Goal: Task Accomplishment & Management: Manage account settings

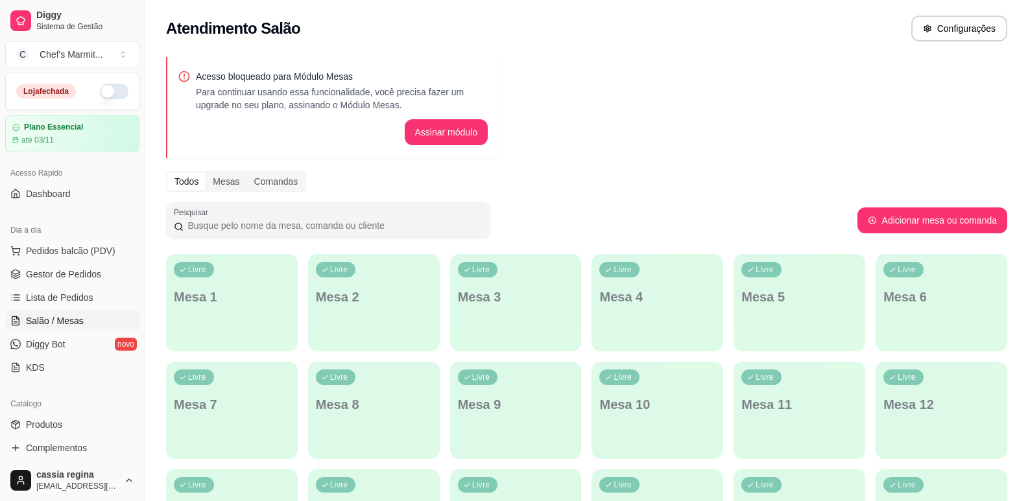
click at [112, 84] on button "button" at bounding box center [114, 92] width 29 height 16
click at [121, 222] on div "Dia a dia" at bounding box center [72, 230] width 134 height 21
click at [93, 249] on span "Pedidos balcão (PDV)" at bounding box center [70, 250] width 89 height 13
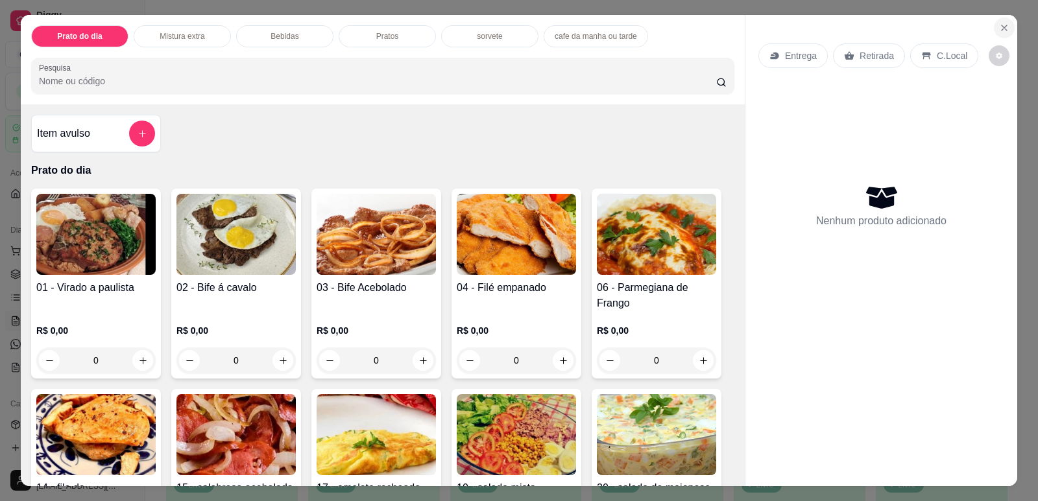
click at [1006, 31] on button "Close" at bounding box center [1003, 28] width 21 height 21
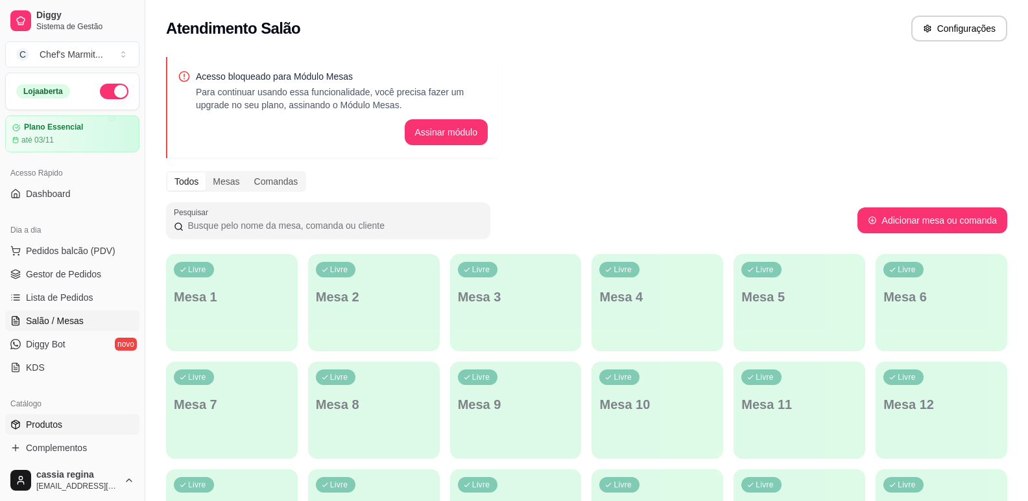
click at [41, 421] on span "Produtos" at bounding box center [44, 424] width 36 height 13
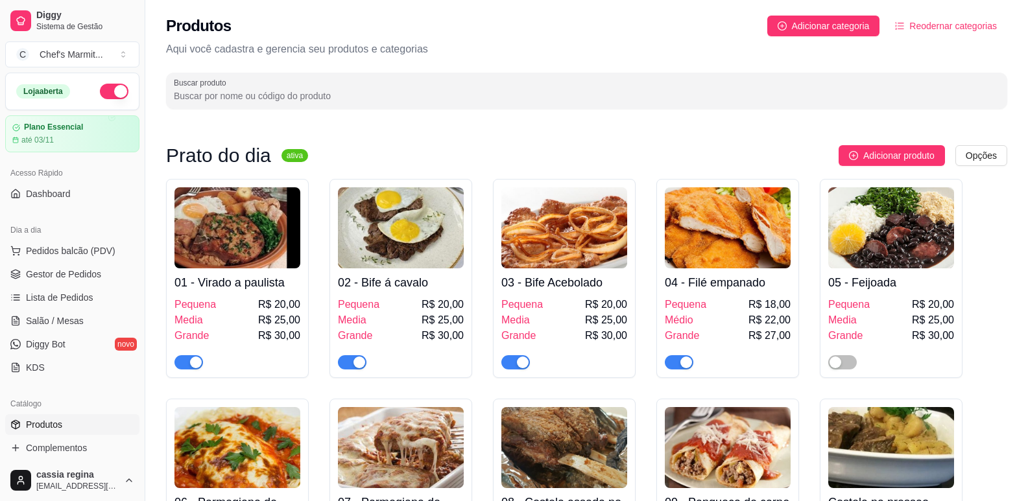
click at [183, 364] on span "button" at bounding box center [188, 362] width 29 height 14
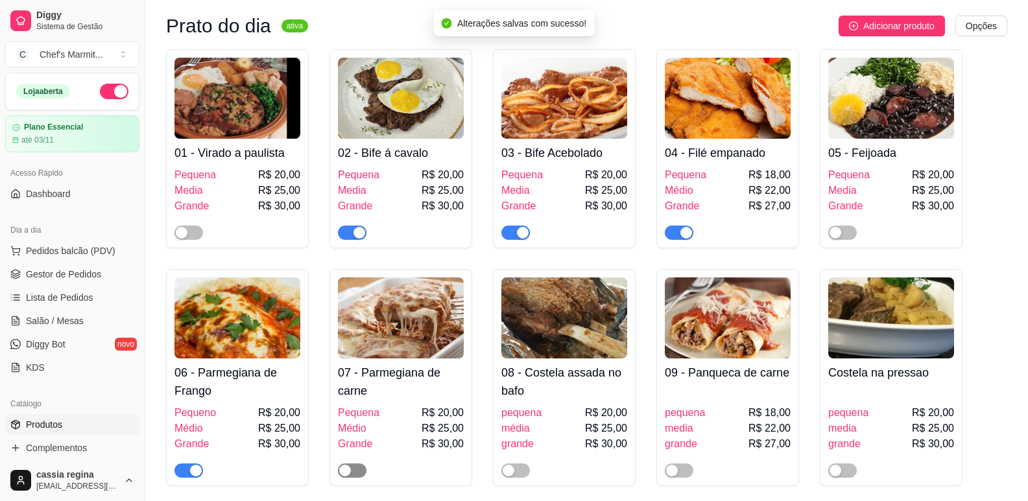
click at [355, 470] on span "button" at bounding box center [352, 471] width 29 height 14
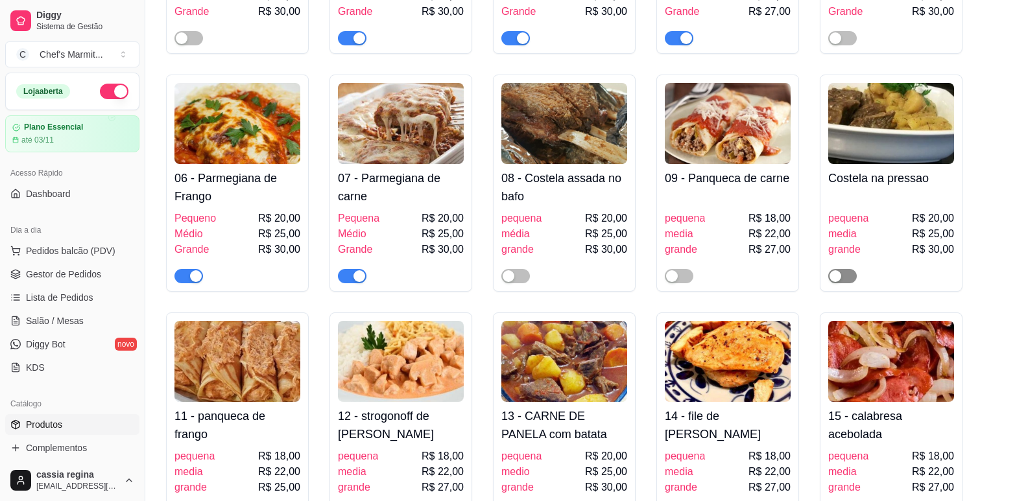
click at [843, 276] on button "button" at bounding box center [842, 276] width 29 height 14
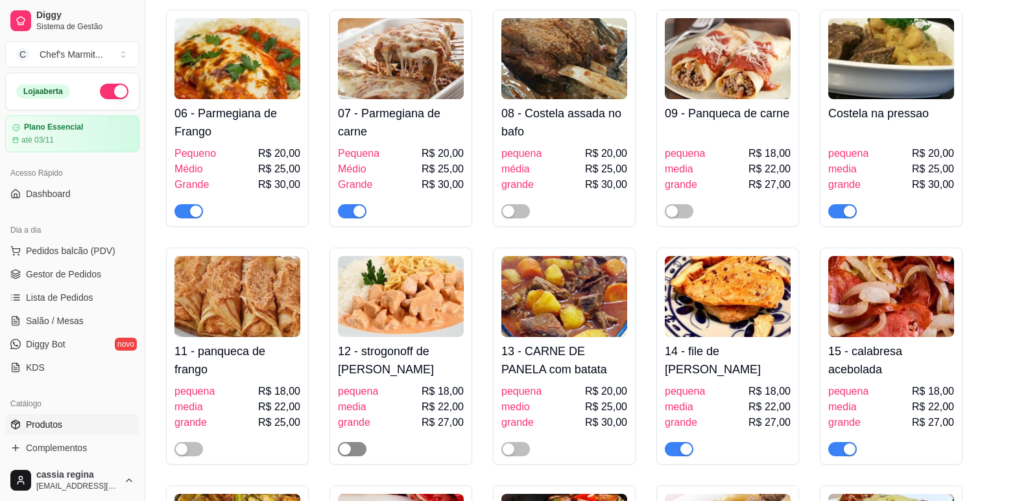
click at [354, 446] on span "button" at bounding box center [352, 449] width 29 height 14
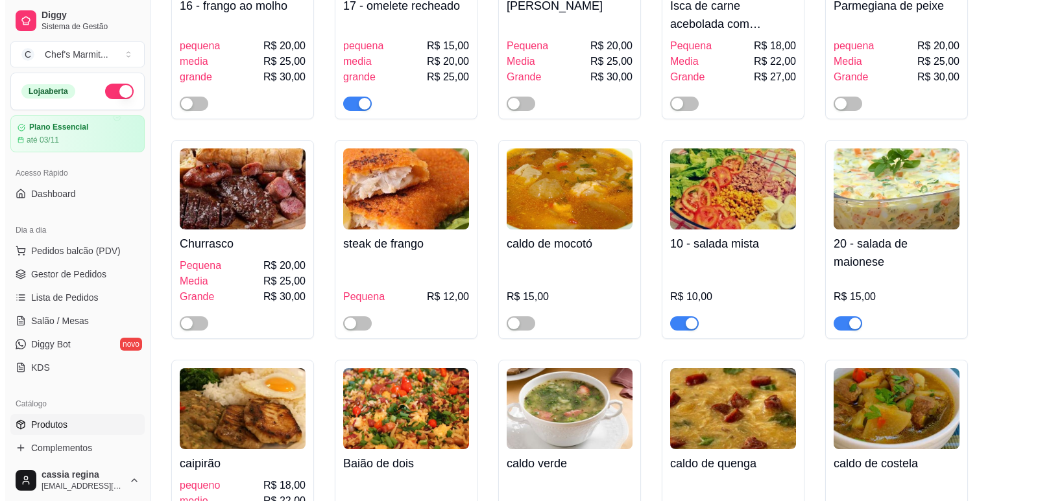
scroll to position [843, 0]
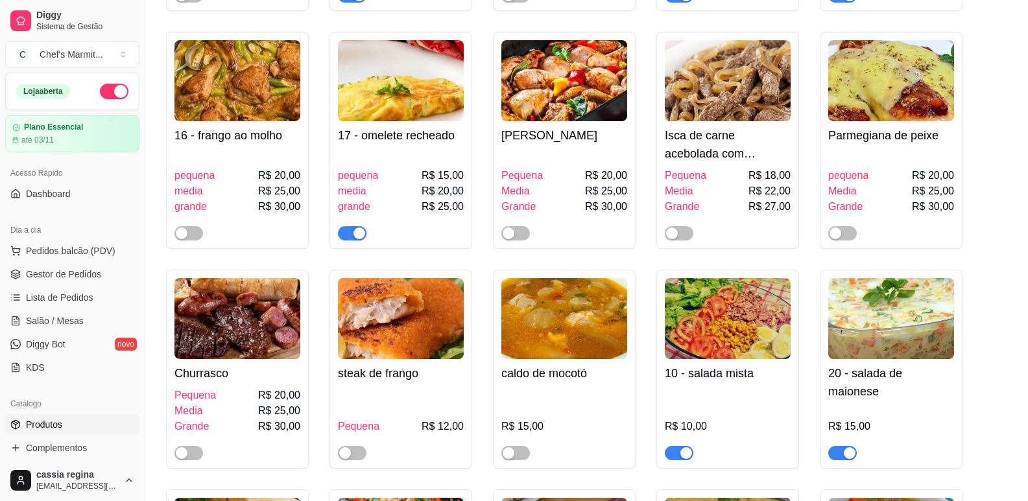
click at [838, 464] on div "20 - salada de maionese R$ 15,00" at bounding box center [891, 369] width 143 height 199
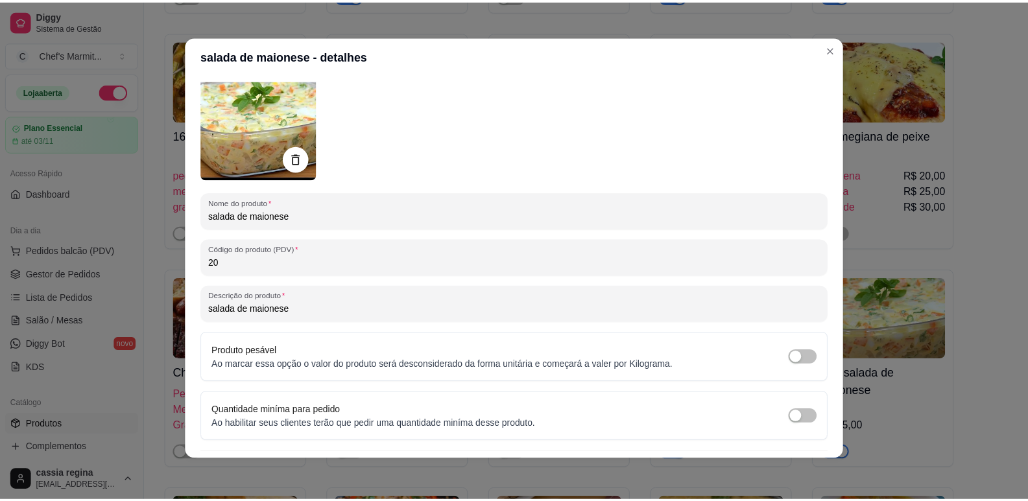
scroll to position [0, 0]
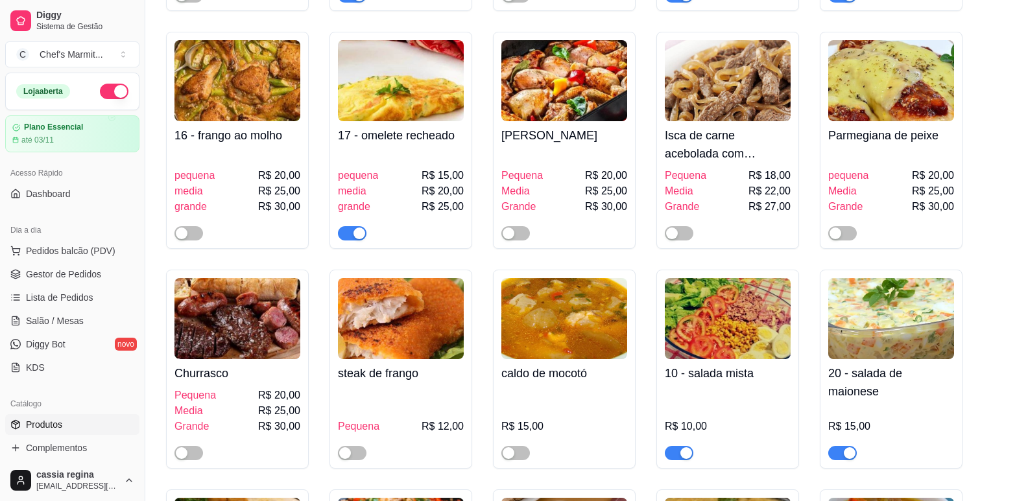
click at [835, 451] on span "button" at bounding box center [842, 453] width 29 height 14
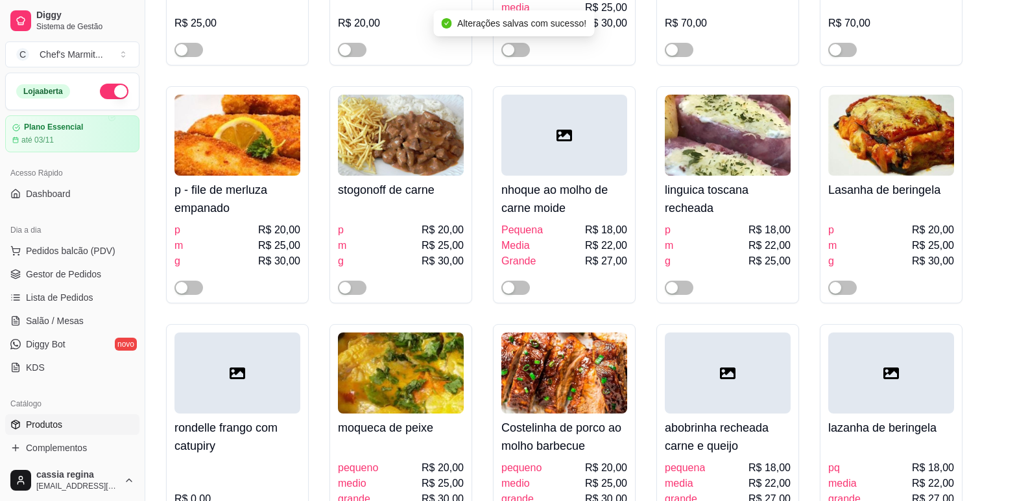
scroll to position [1881, 0]
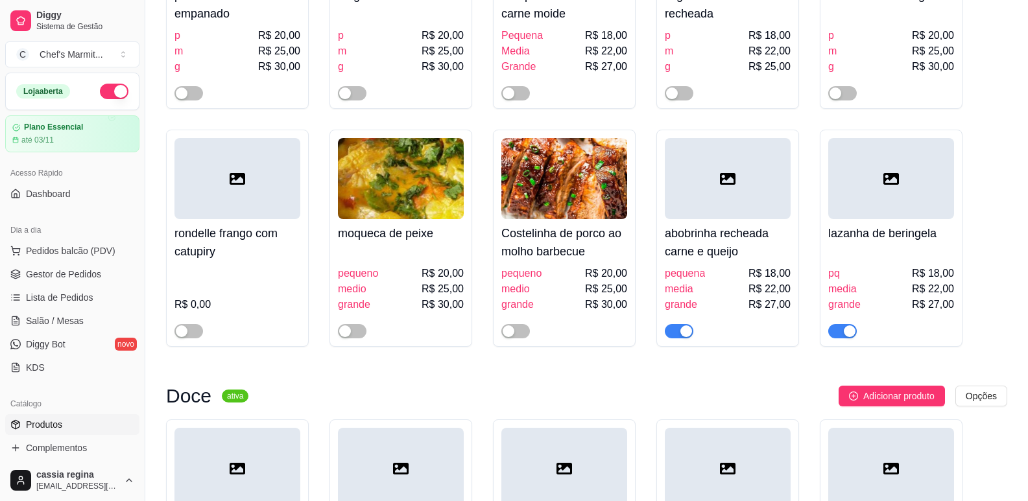
click at [670, 332] on span "button" at bounding box center [679, 331] width 29 height 14
click at [839, 338] on span "button" at bounding box center [842, 331] width 29 height 14
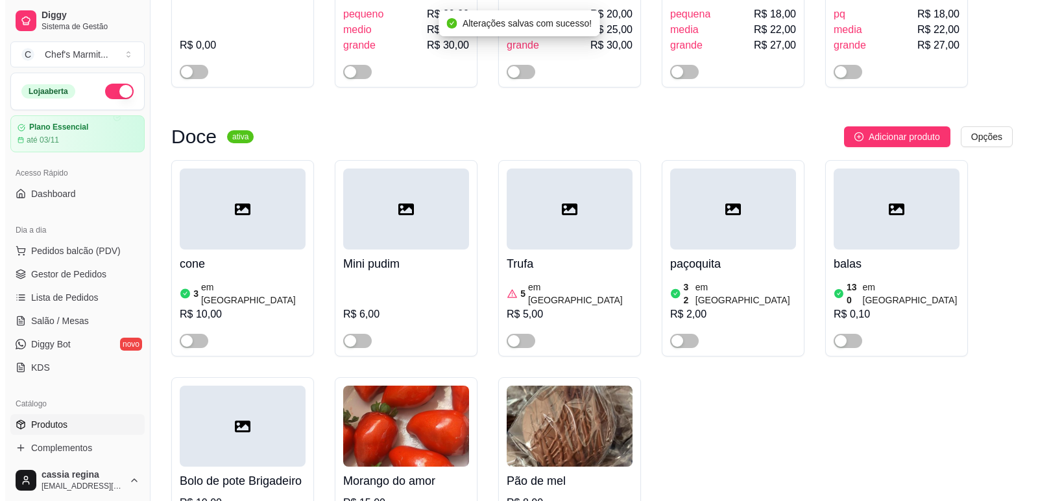
scroll to position [2205, 0]
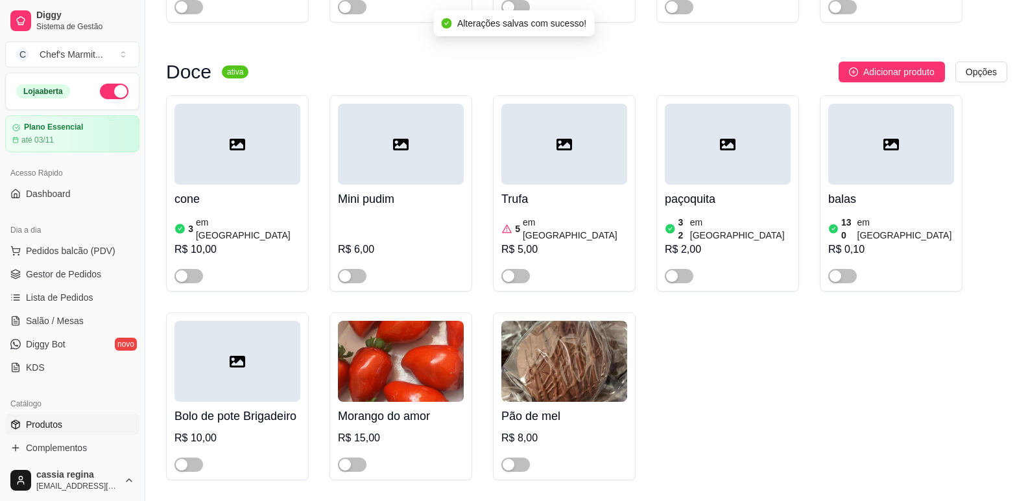
click at [406, 152] on icon at bounding box center [401, 145] width 16 height 16
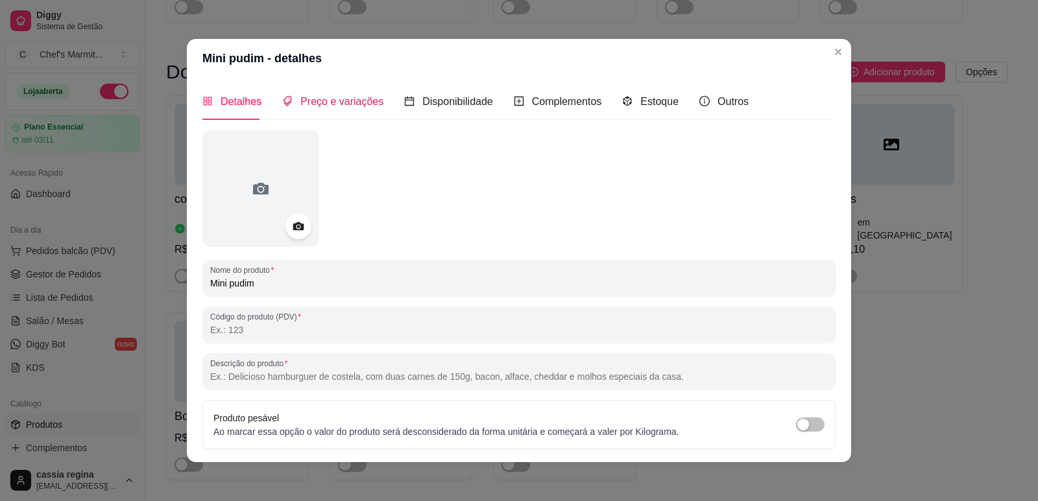
click at [354, 97] on span "Preço e variações" at bounding box center [341, 101] width 83 height 11
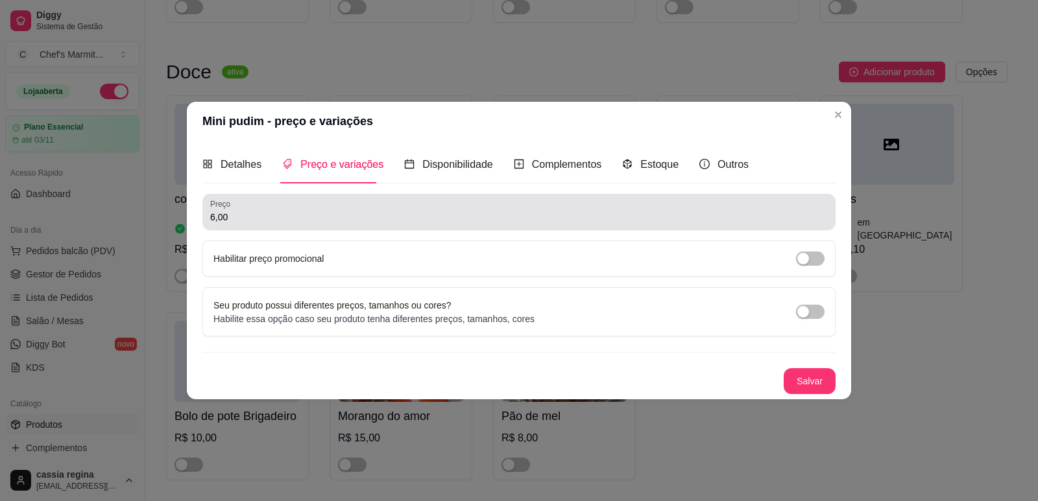
click at [312, 224] on div "6,00" at bounding box center [518, 212] width 617 height 26
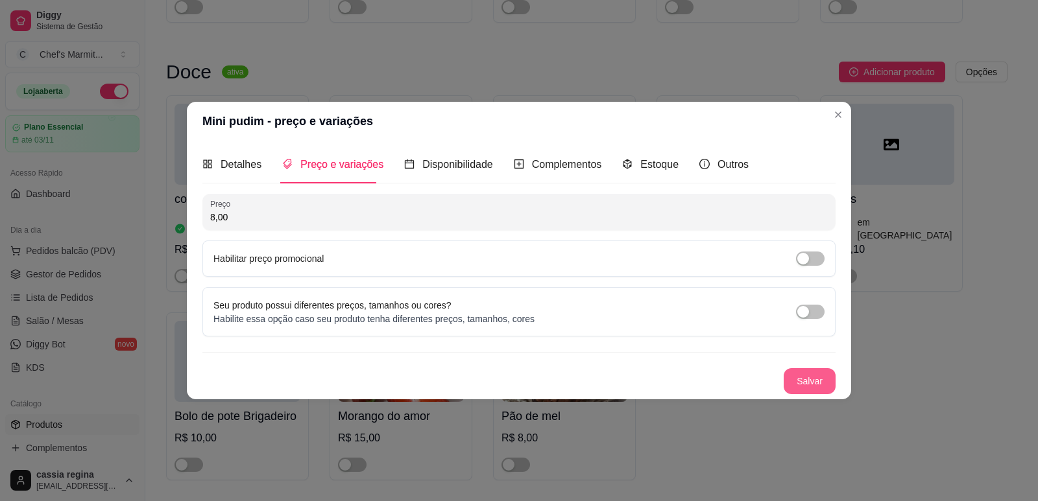
type input "8,00"
click at [807, 386] on button "Salvar" at bounding box center [809, 380] width 51 height 25
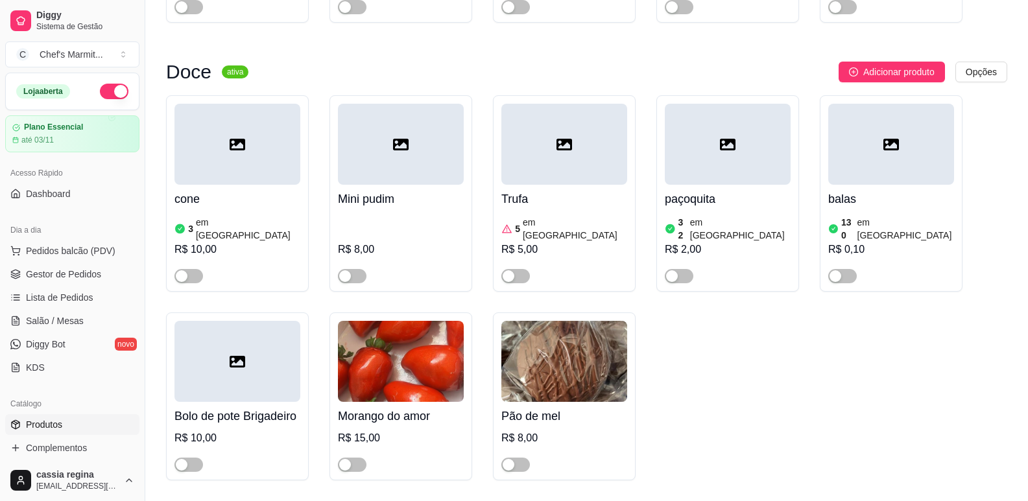
click at [276, 366] on div at bounding box center [237, 361] width 126 height 81
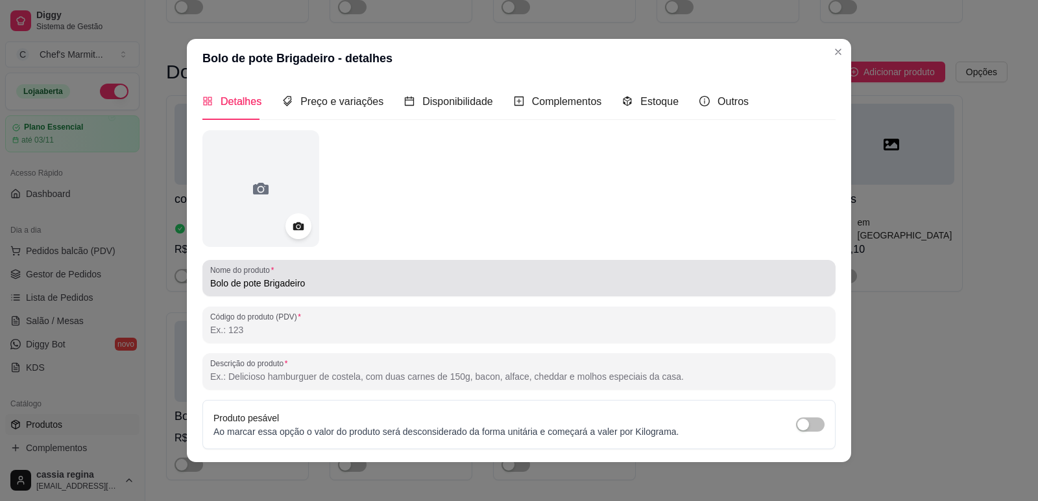
click at [322, 285] on input "Bolo de pote Brigadeiro" at bounding box center [518, 283] width 617 height 13
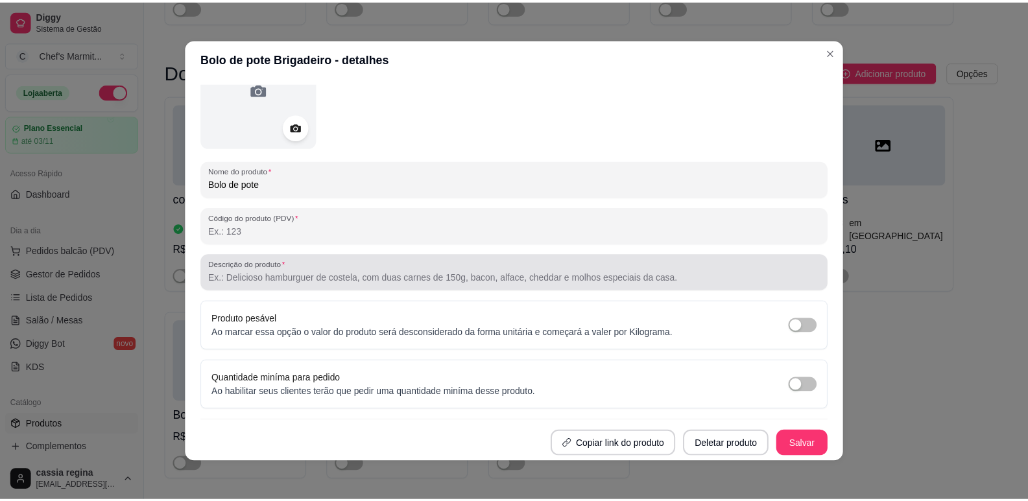
scroll to position [3, 0]
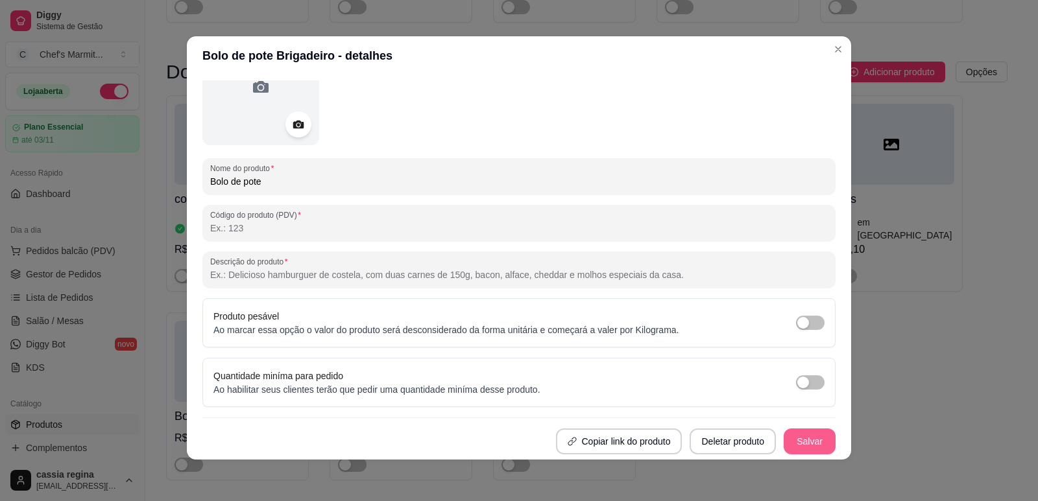
type input "Bolo de pote"
click at [805, 444] on button "Salvar" at bounding box center [809, 442] width 52 height 26
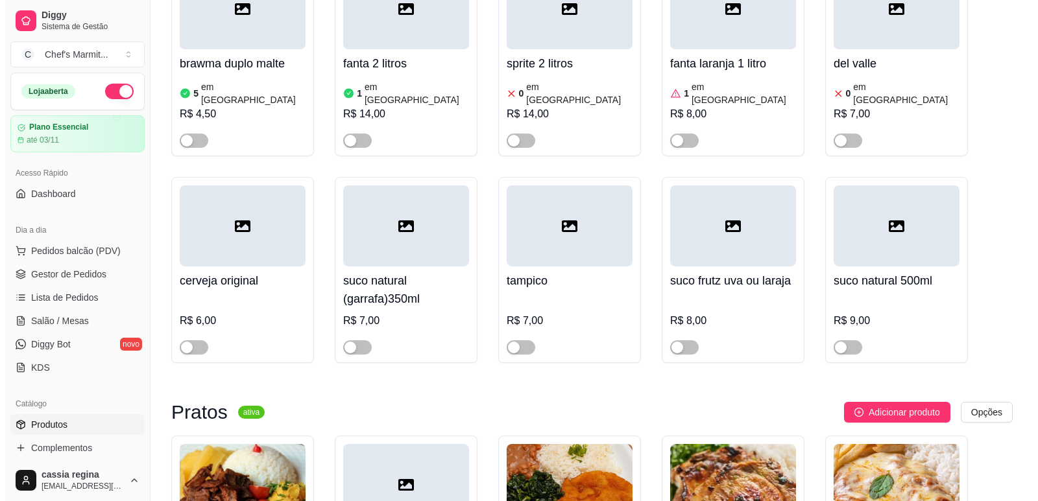
scroll to position [4280, 0]
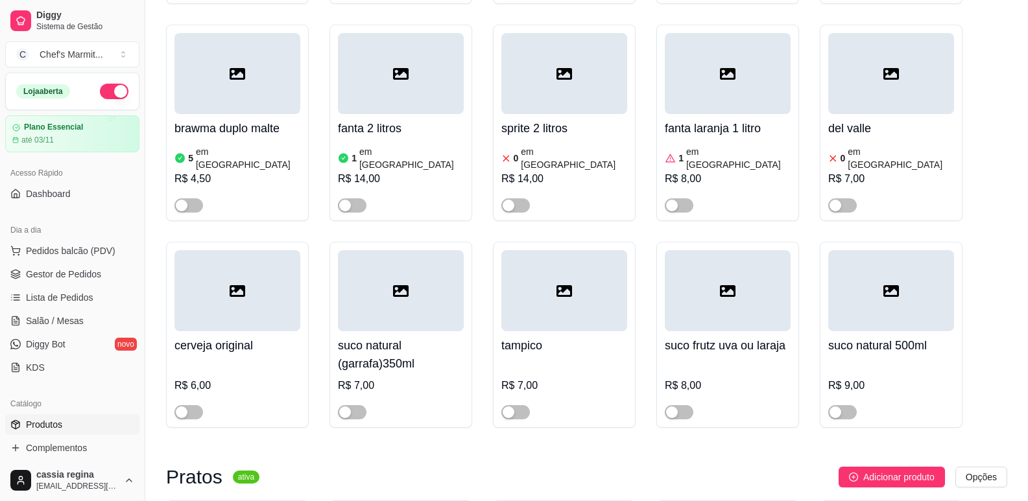
click at [892, 250] on div at bounding box center [891, 290] width 126 height 81
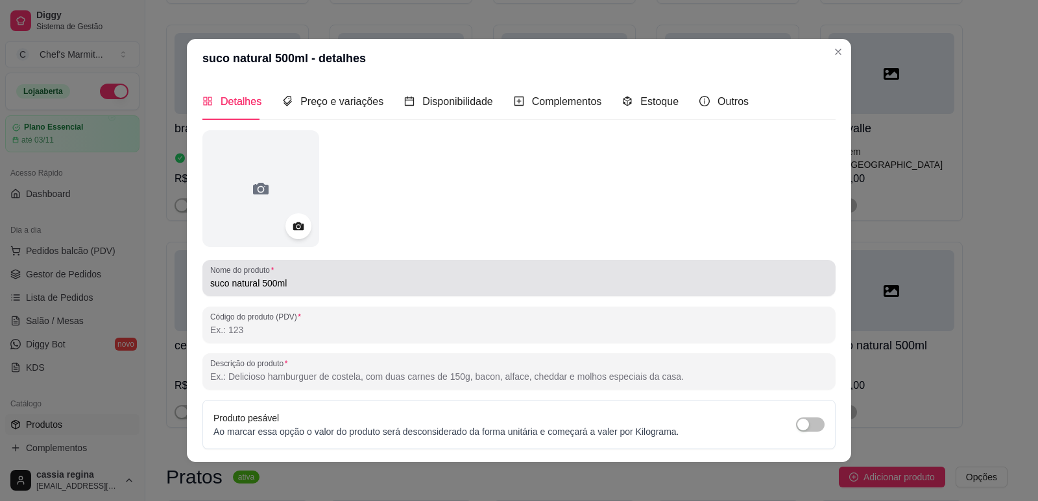
click at [316, 291] on div "suco natural 500ml" at bounding box center [518, 278] width 617 height 26
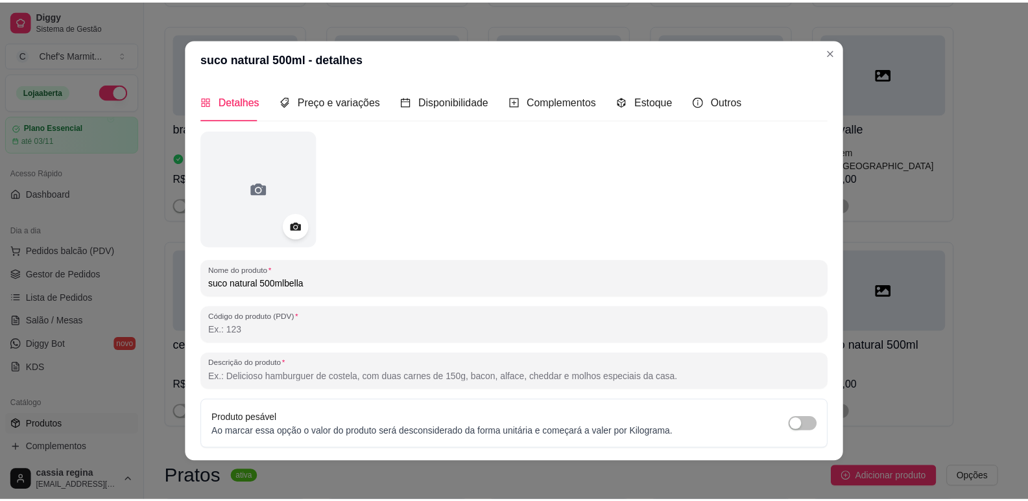
scroll to position [99, 0]
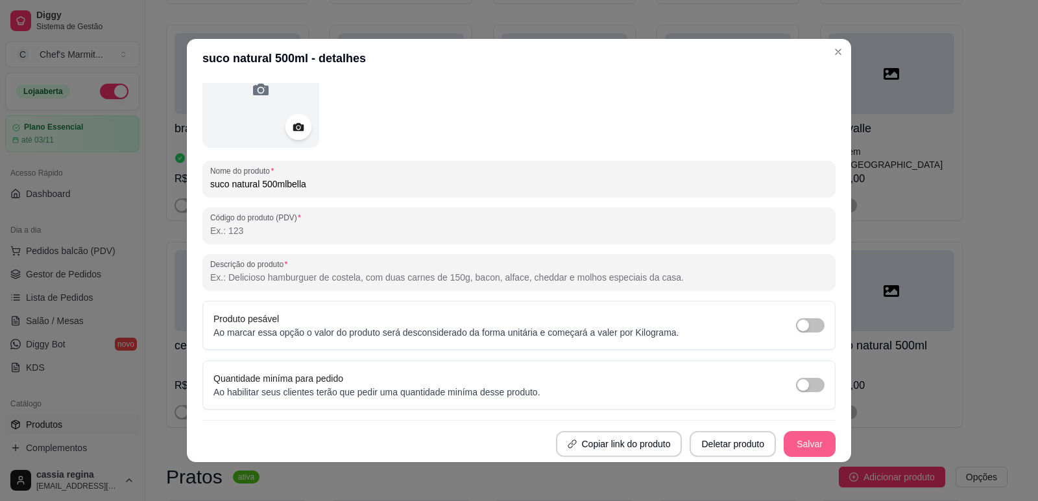
type input "suco natural 500mlbella"
click at [783, 438] on button "Salvar" at bounding box center [809, 444] width 52 height 26
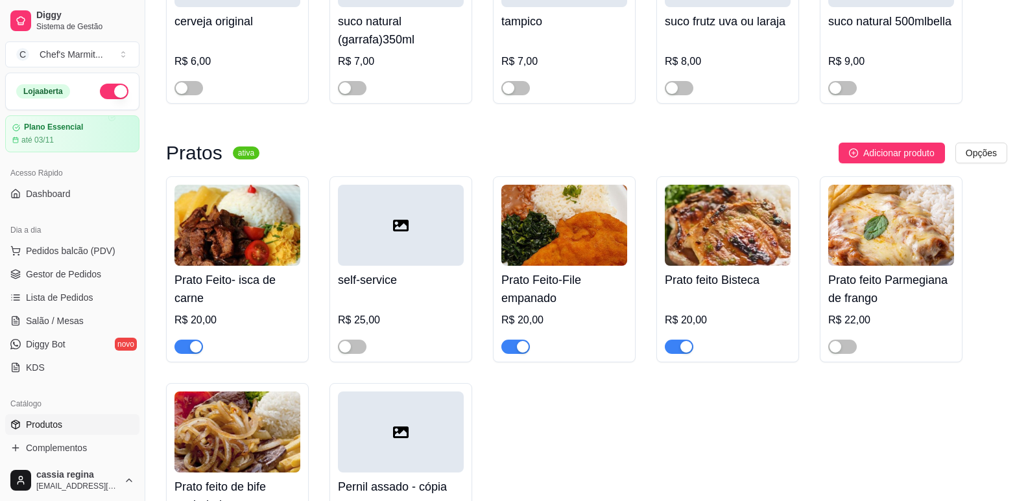
scroll to position [4345, 0]
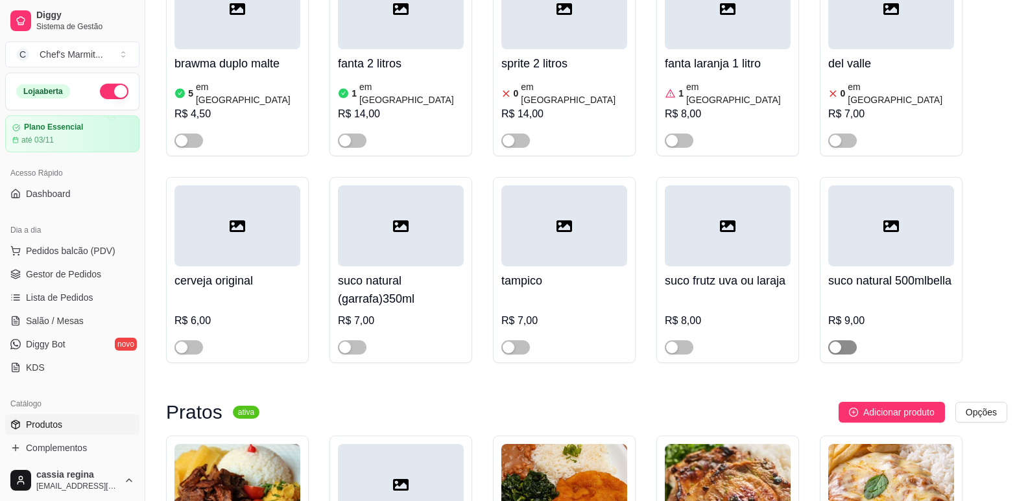
click at [851, 340] on span "button" at bounding box center [842, 347] width 29 height 14
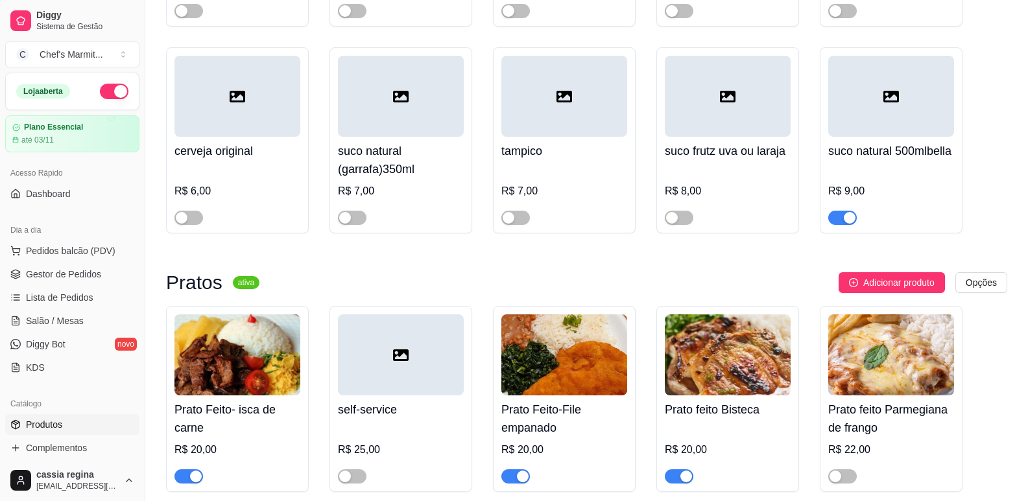
click at [672, 469] on span "button" at bounding box center [679, 476] width 29 height 14
click at [181, 469] on span "button" at bounding box center [188, 476] width 29 height 14
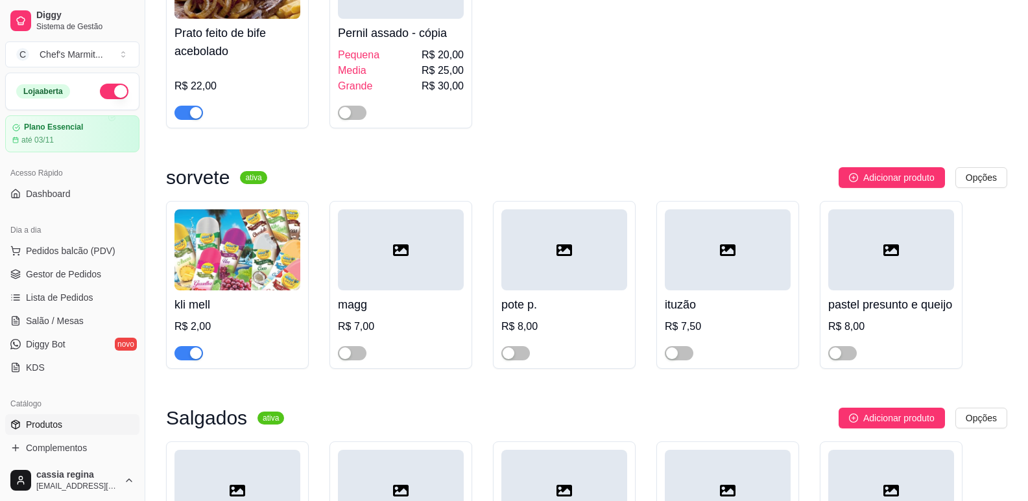
scroll to position [4604, 0]
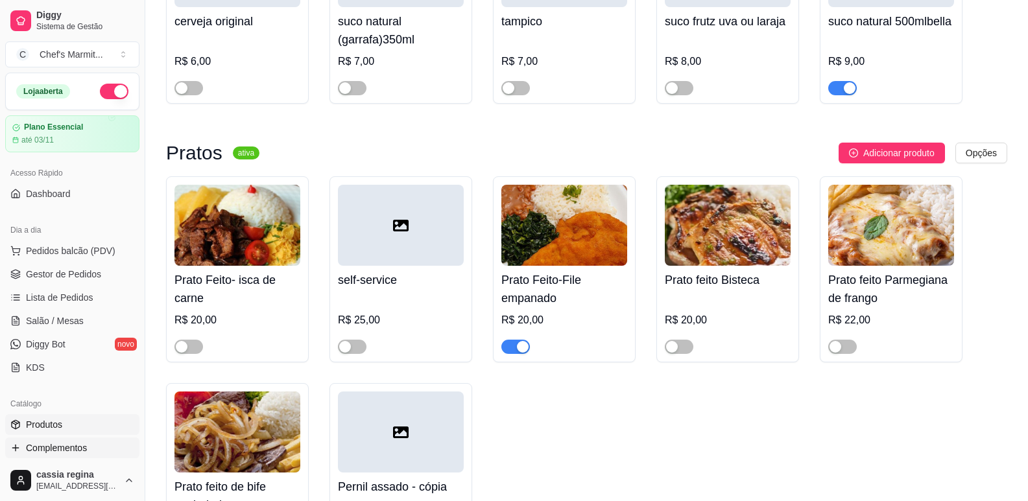
click at [70, 455] on link "Complementos" at bounding box center [72, 448] width 134 height 21
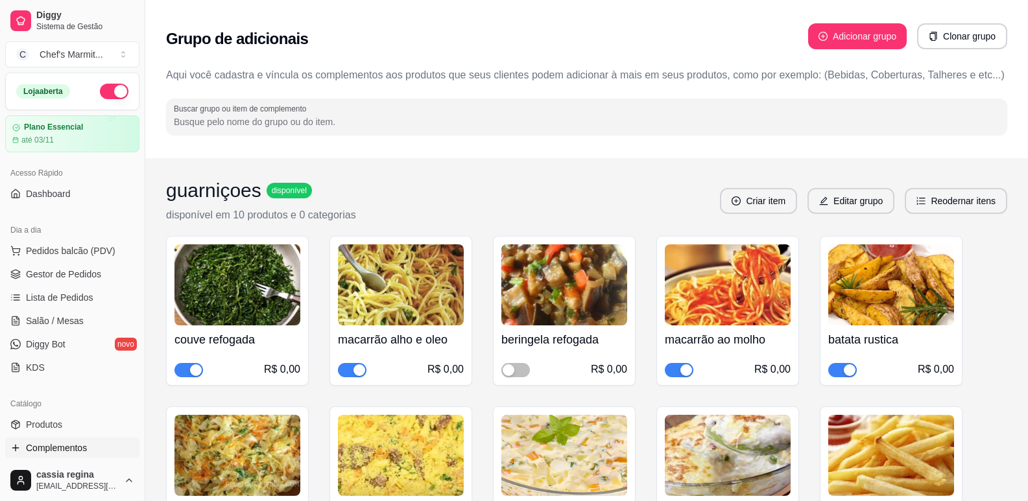
click at [176, 369] on span "button" at bounding box center [188, 370] width 29 height 14
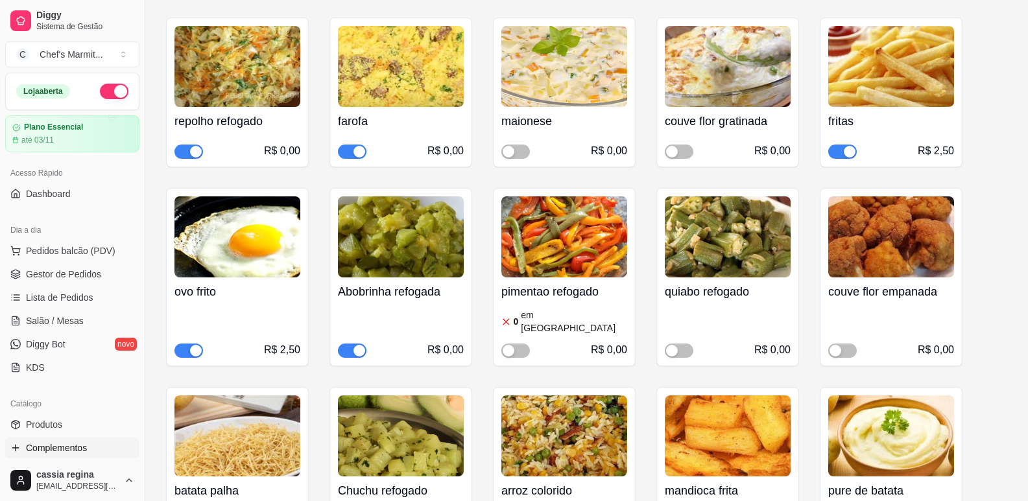
scroll to position [195, 0]
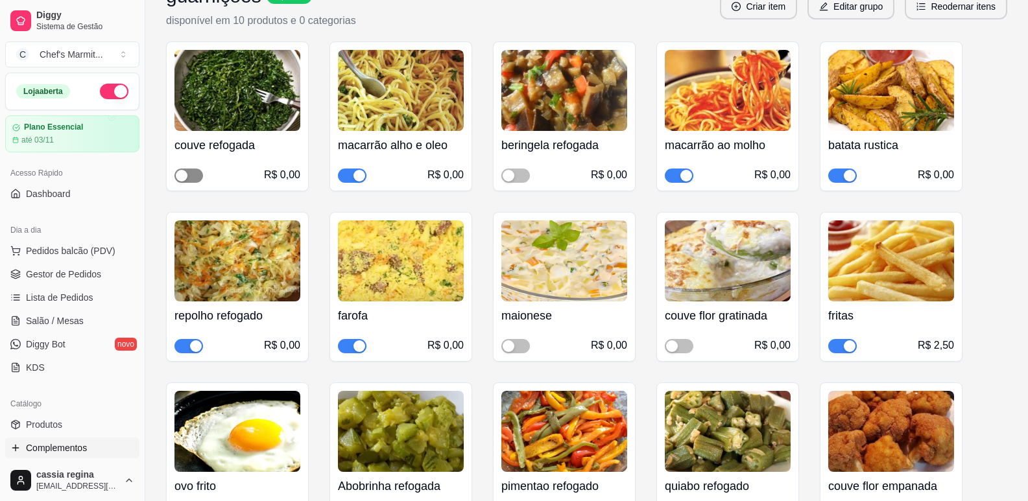
click at [193, 171] on span "button" at bounding box center [188, 176] width 29 height 14
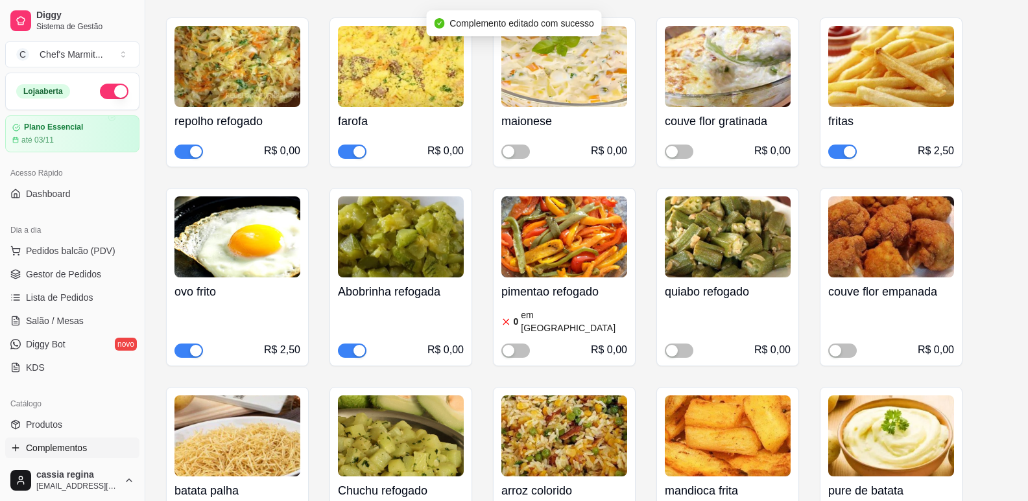
scroll to position [454, 0]
